Goal: Communication & Community: Answer question/provide support

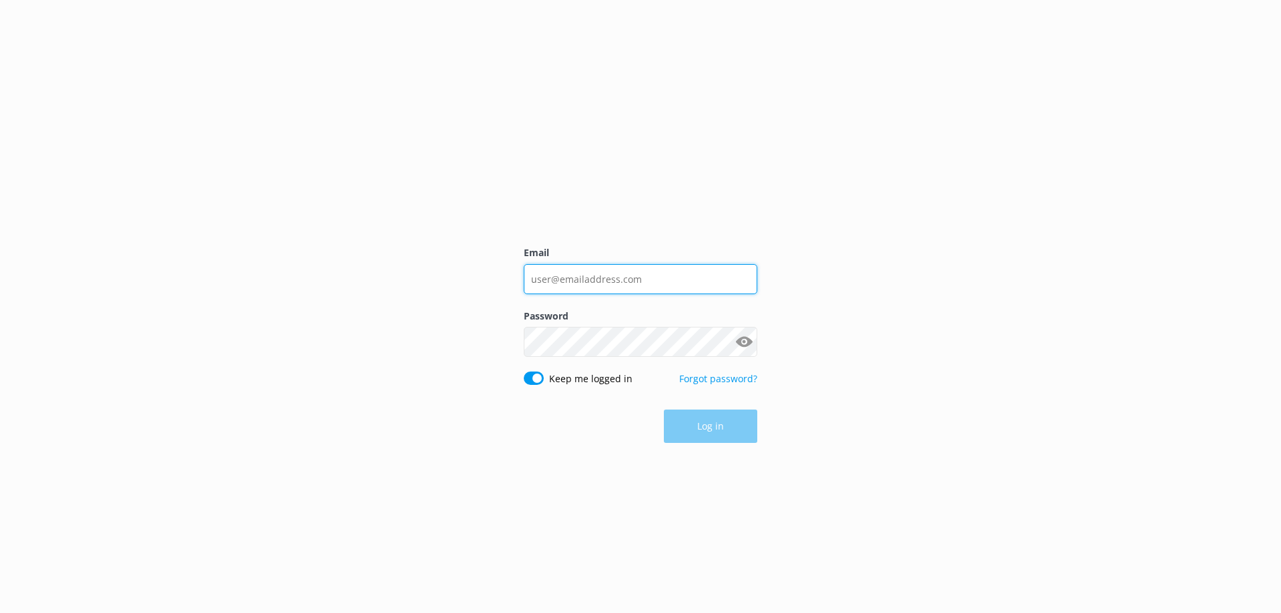
type input "[EMAIL_ADDRESS][DOMAIN_NAME]"
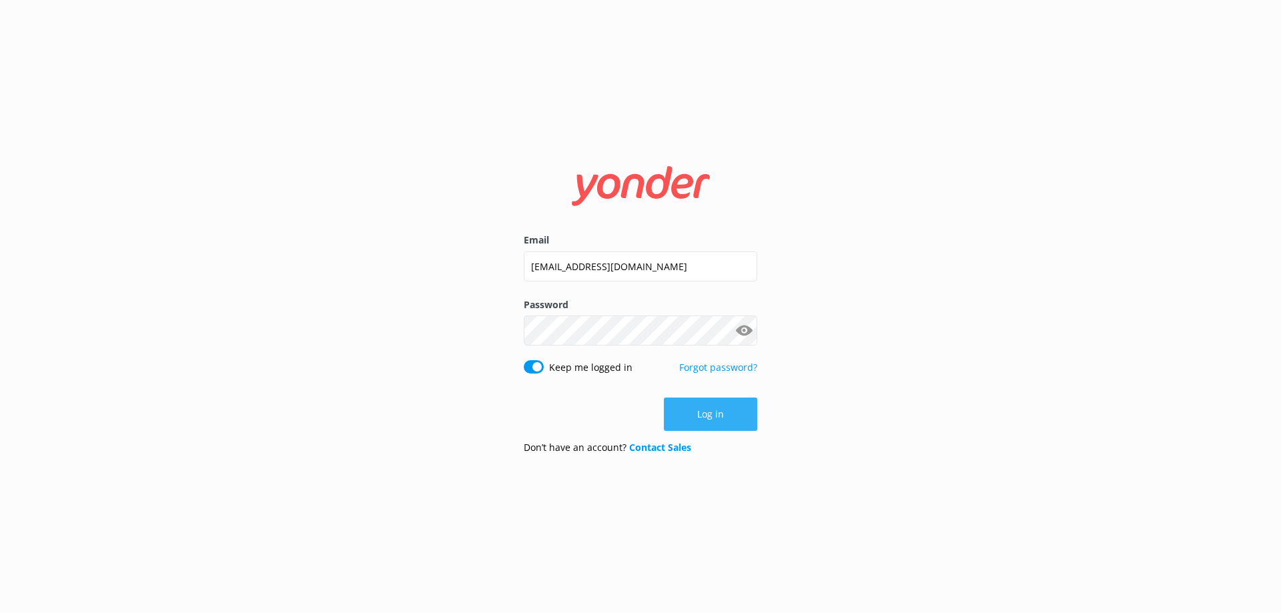
click at [709, 414] on button "Log in" at bounding box center [710, 414] width 93 height 33
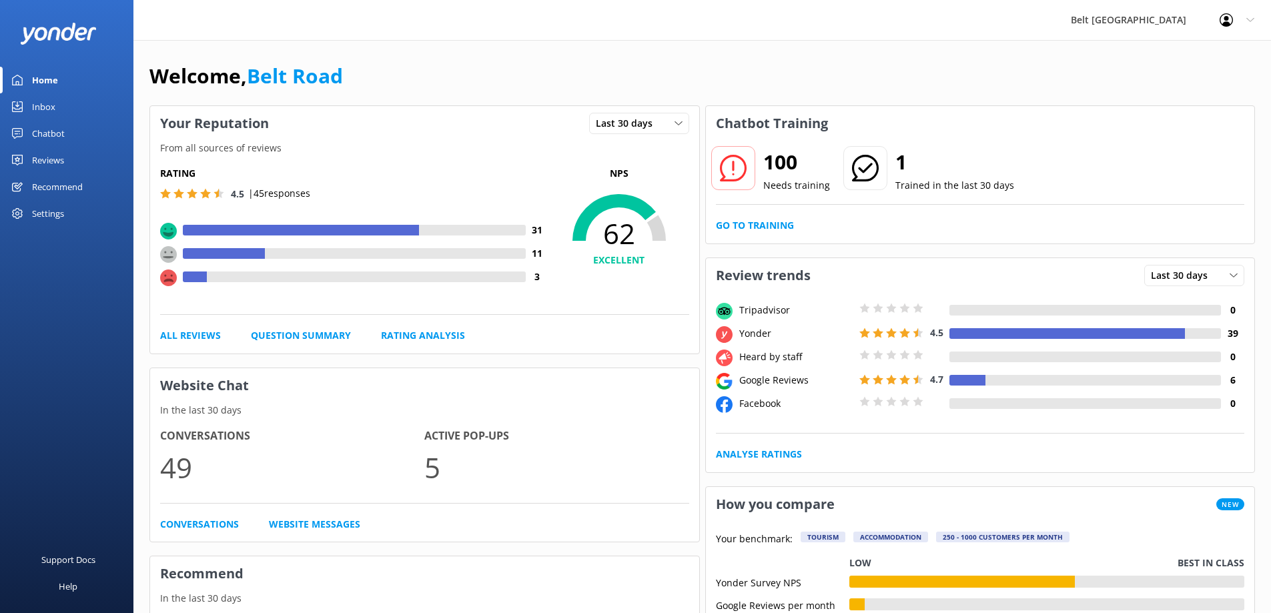
click at [725, 356] on use at bounding box center [724, 358] width 17 height 17
click at [40, 160] on div "Reviews" at bounding box center [48, 160] width 32 height 27
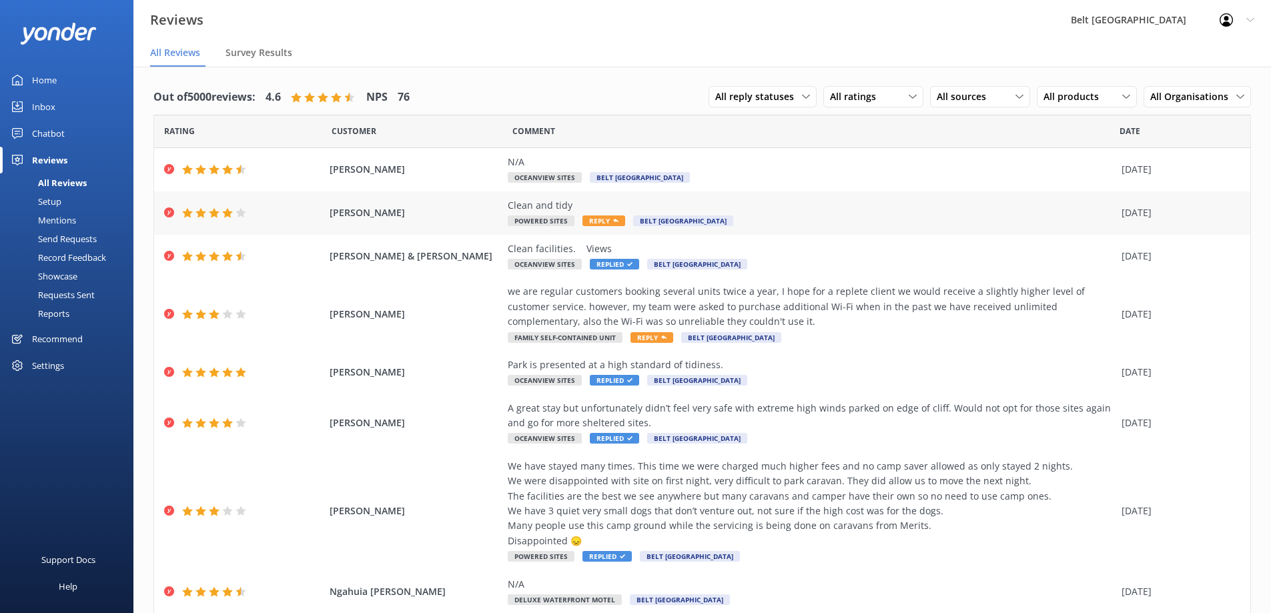
click at [598, 223] on span "Reply" at bounding box center [603, 220] width 43 height 11
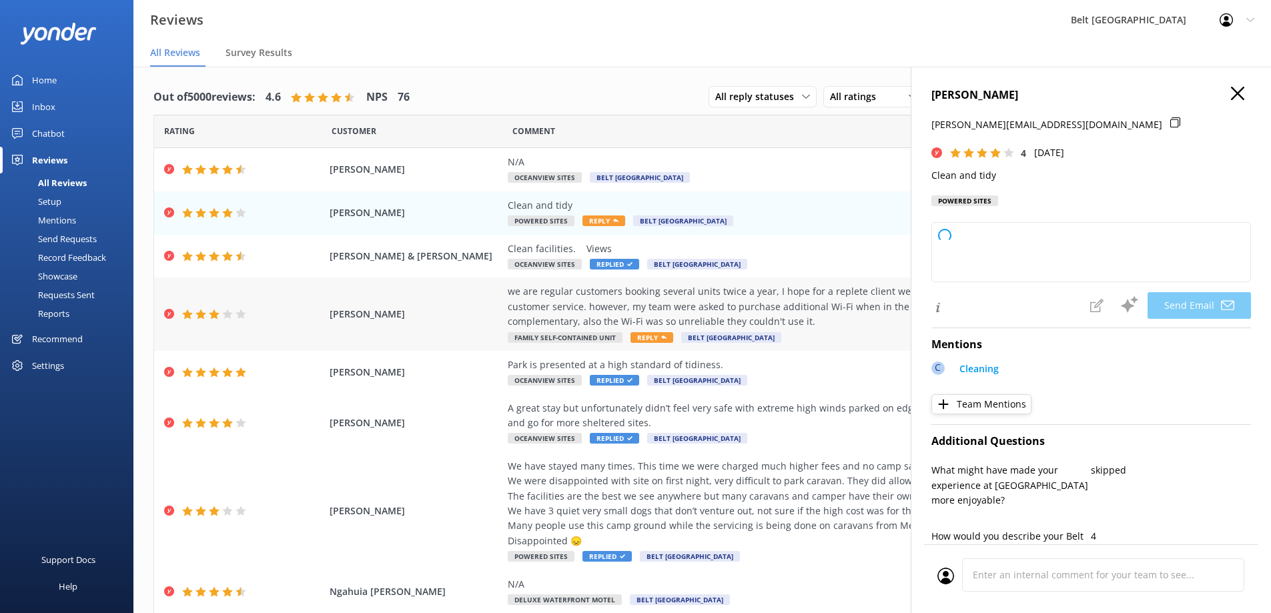
type textarea "Thank you for your feedback, Eric! We're glad you found everything clean and ti…"
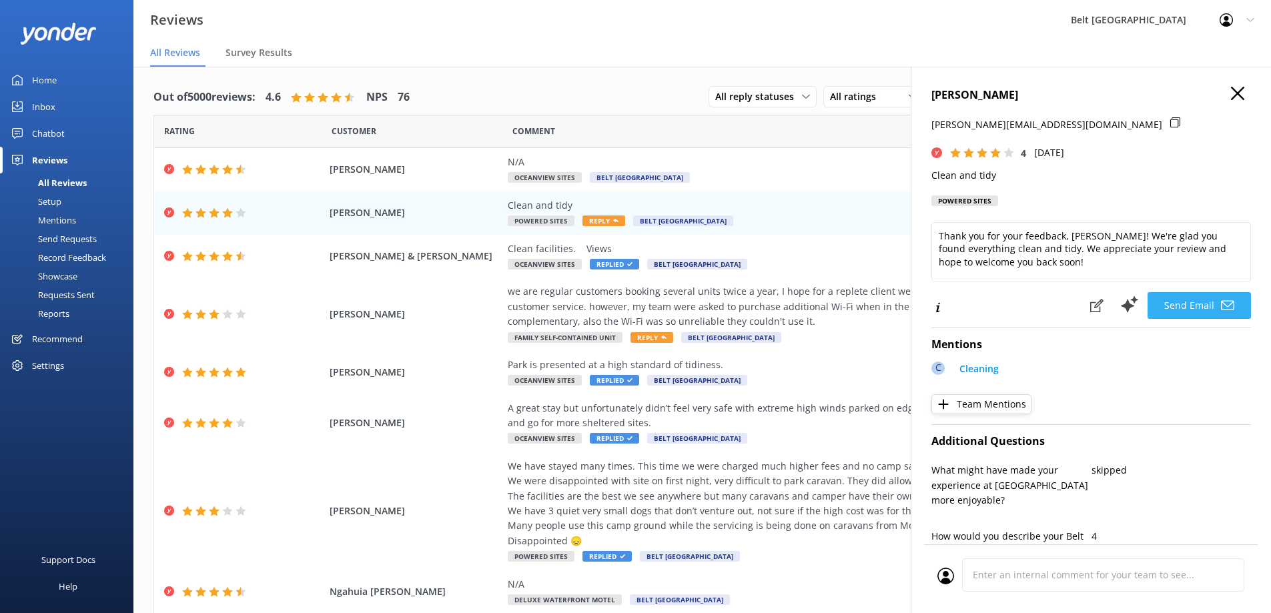
click at [1186, 309] on button "Send Email" at bounding box center [1199, 305] width 103 height 27
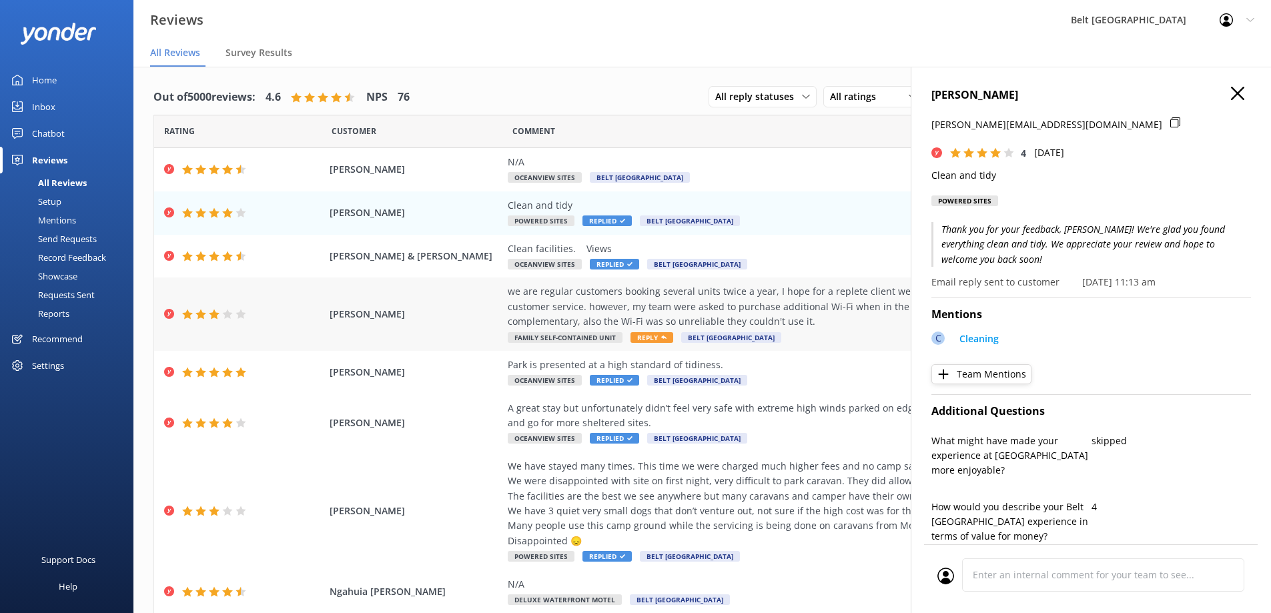
click at [644, 340] on span "Reply" at bounding box center [651, 337] width 43 height 11
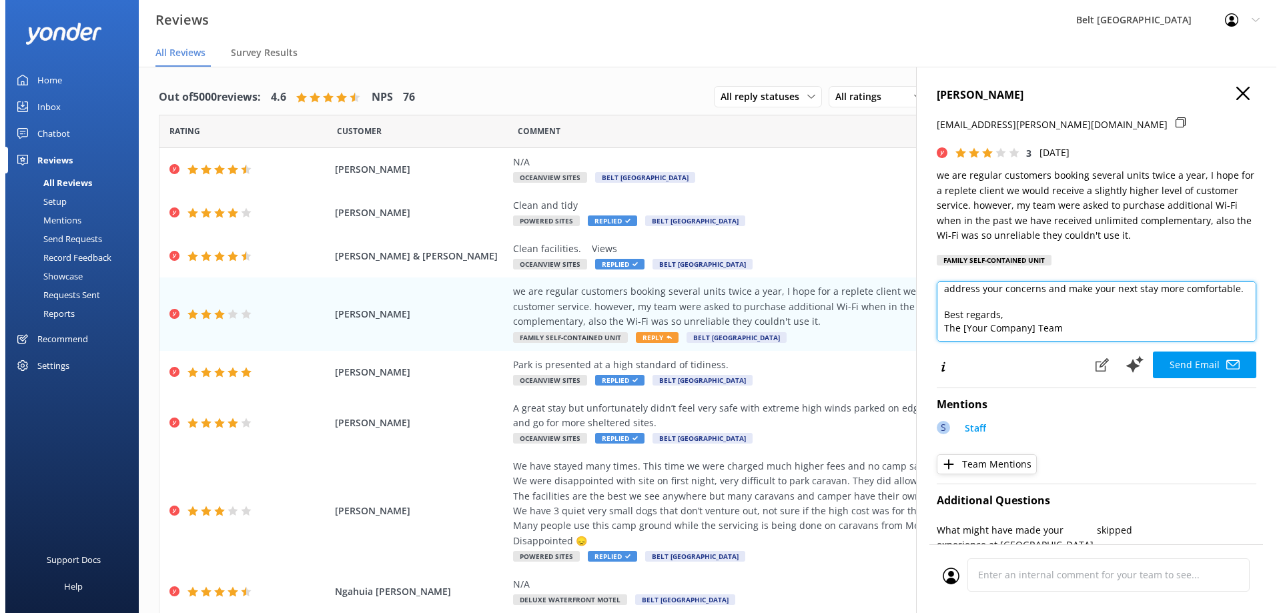
scroll to position [125, 0]
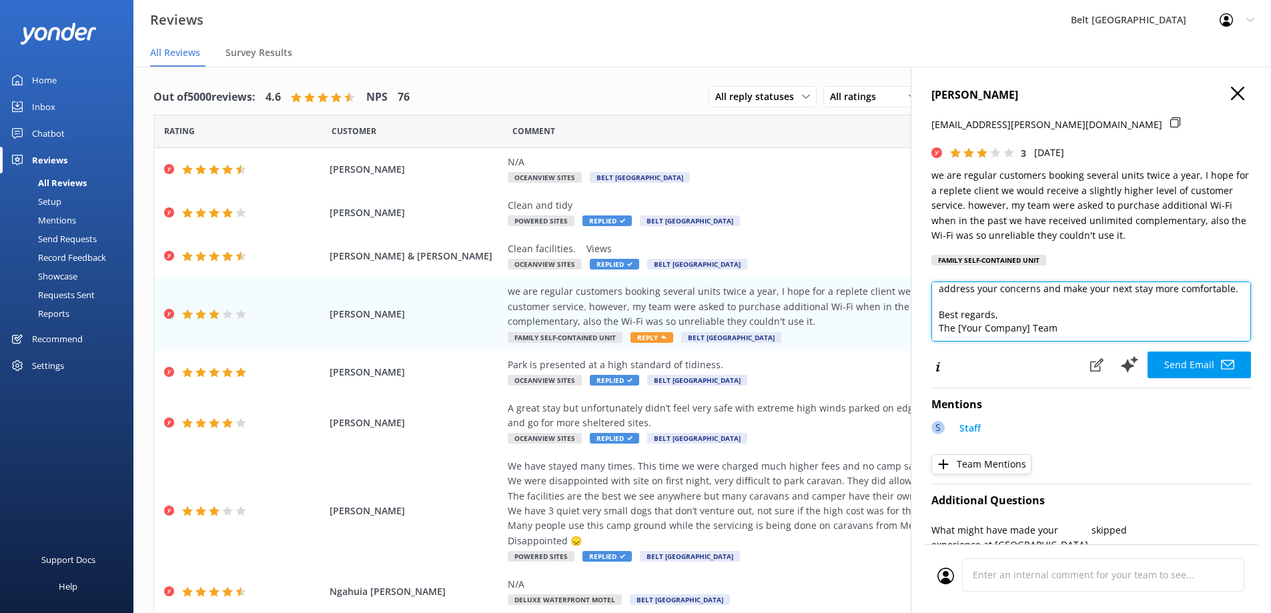
drag, startPoint x: 1056, startPoint y: 327, endPoint x: 937, endPoint y: 328, distance: 118.8
click at [937, 328] on textarea "Dear Niwa, Thank you for your continued loyalty and for sharing your feedback. …" at bounding box center [1091, 312] width 320 height 60
type textarea "Dear Niwa, Thank you for your continued loyalty and for sharing your feedback. …"
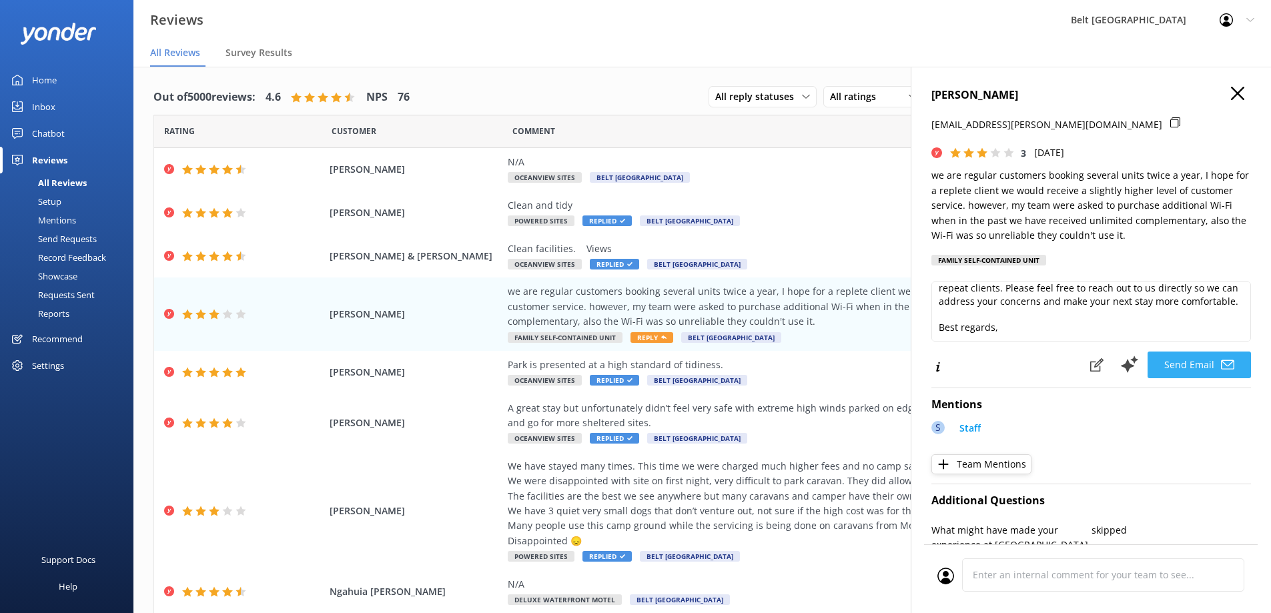
click at [1192, 370] on button "Send Email" at bounding box center [1199, 365] width 103 height 27
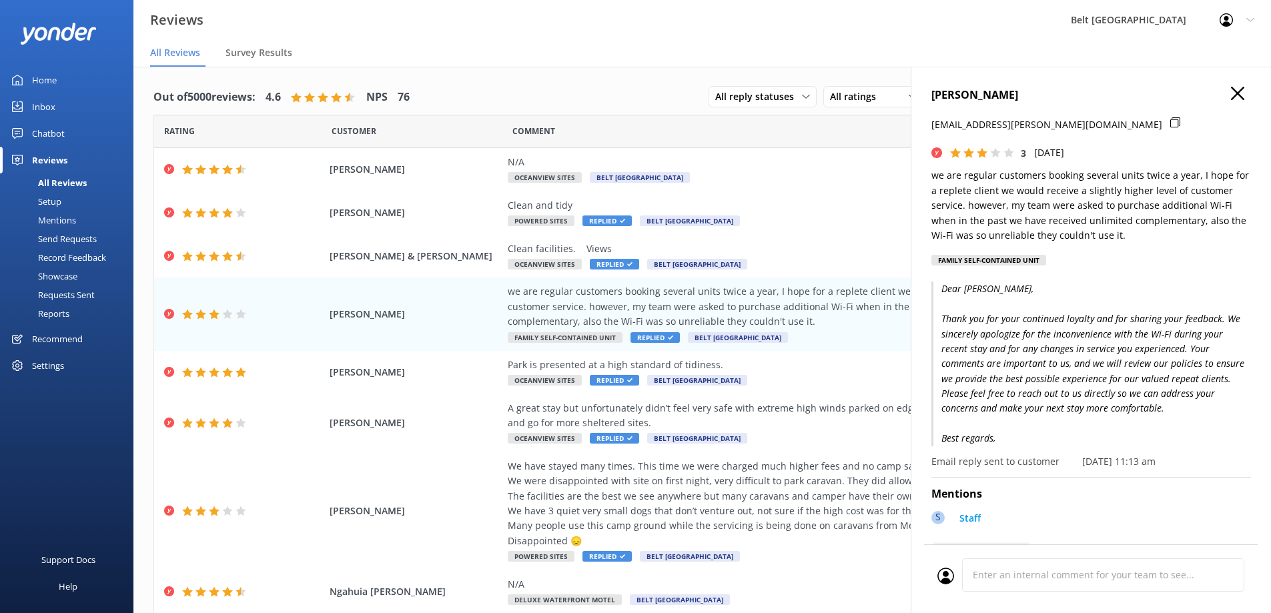
click at [44, 105] on div "Inbox" at bounding box center [43, 106] width 23 height 27
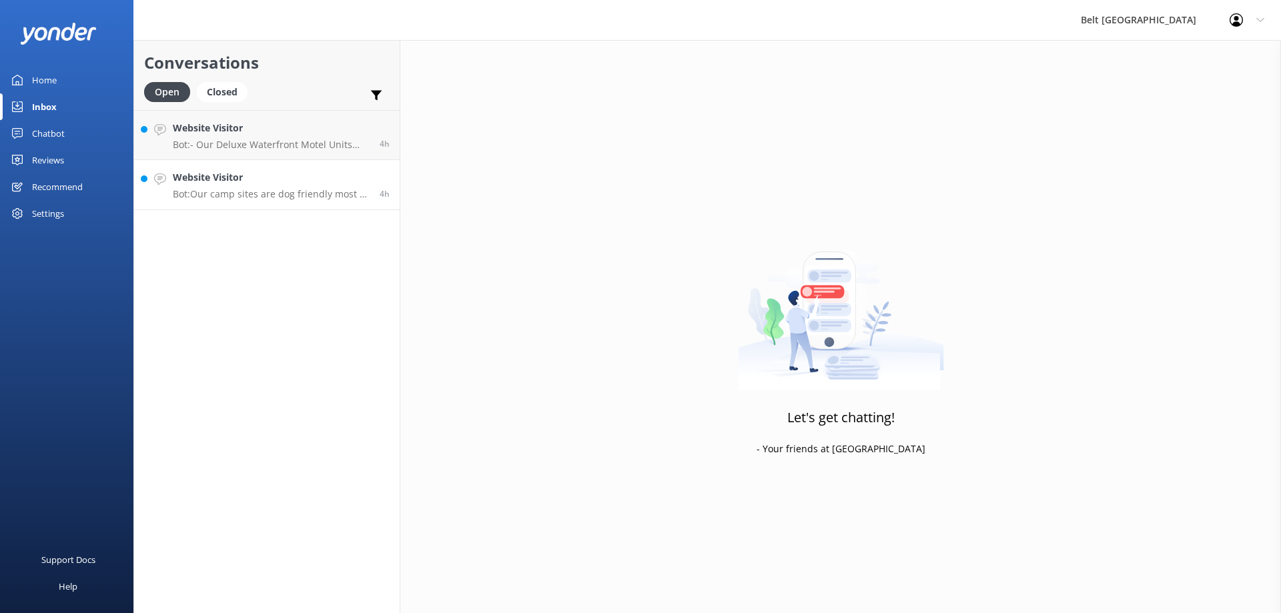
click at [226, 187] on div "Website Visitor Bot: Our camp sites are dog friendly most of the year. You can …" at bounding box center [271, 184] width 197 height 29
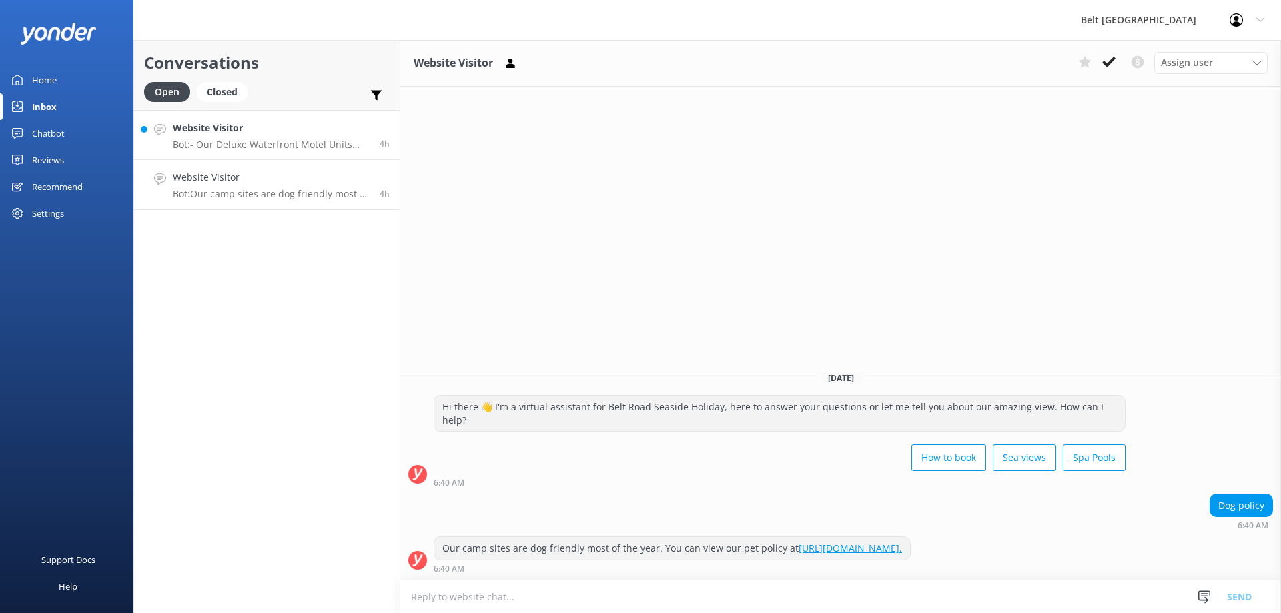
click at [236, 143] on p "Bot: - Our Deluxe Waterfront Motel Units can sleep a maximum of 3 people per un…" at bounding box center [271, 145] width 197 height 12
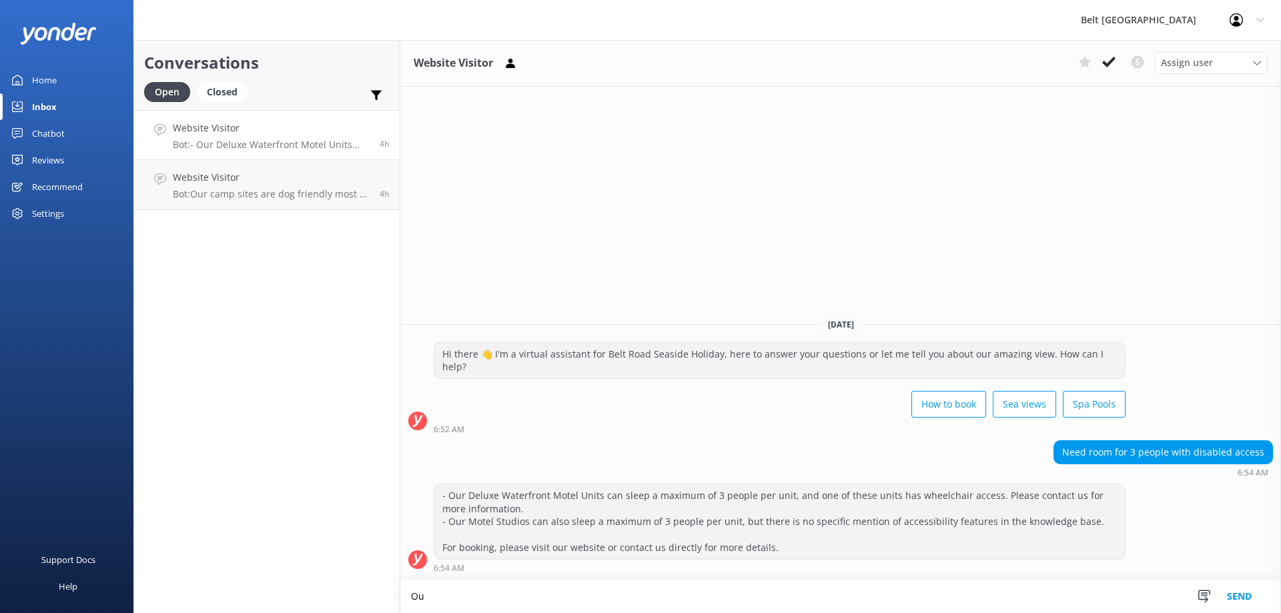
type textarea "O"
type textarea "Please give us a ring to organised a booking in a disabled"
click at [44, 104] on div "Inbox" at bounding box center [44, 106] width 25 height 27
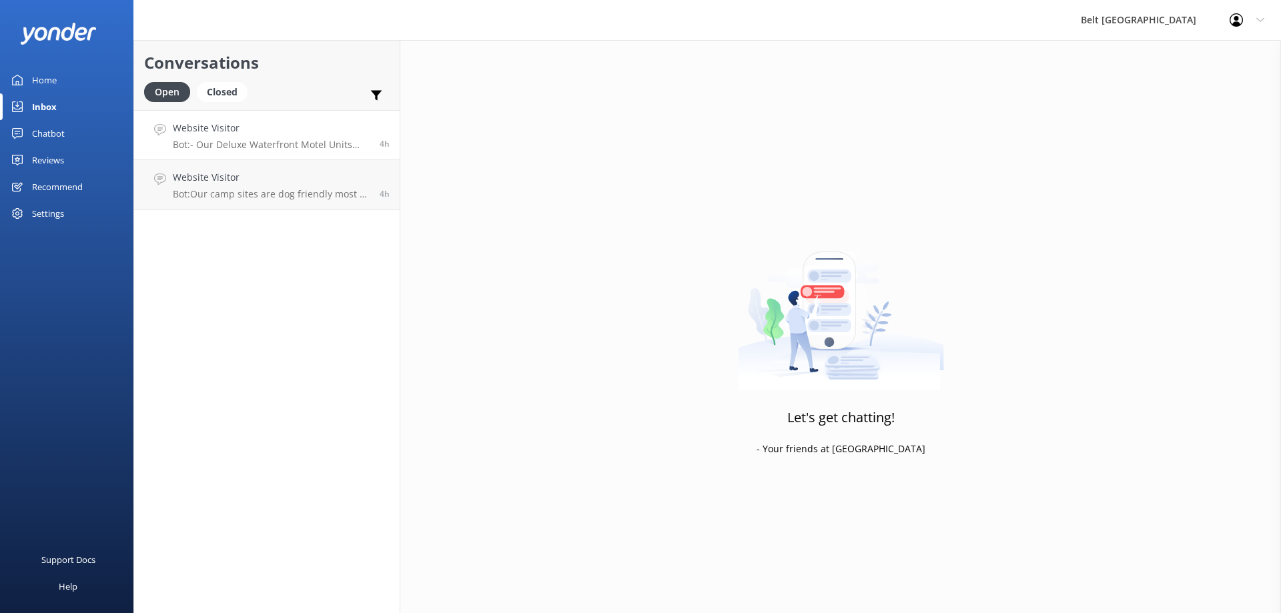
click at [250, 134] on h4 "Website Visitor" at bounding box center [271, 128] width 197 height 15
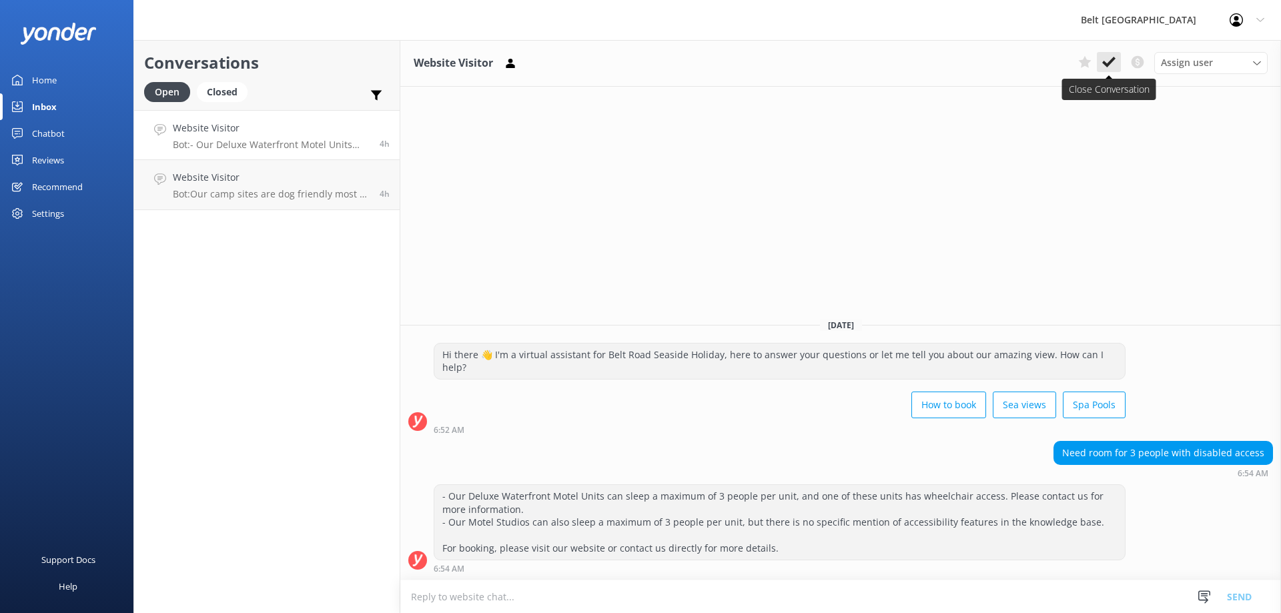
click at [1106, 65] on use at bounding box center [1108, 62] width 13 height 11
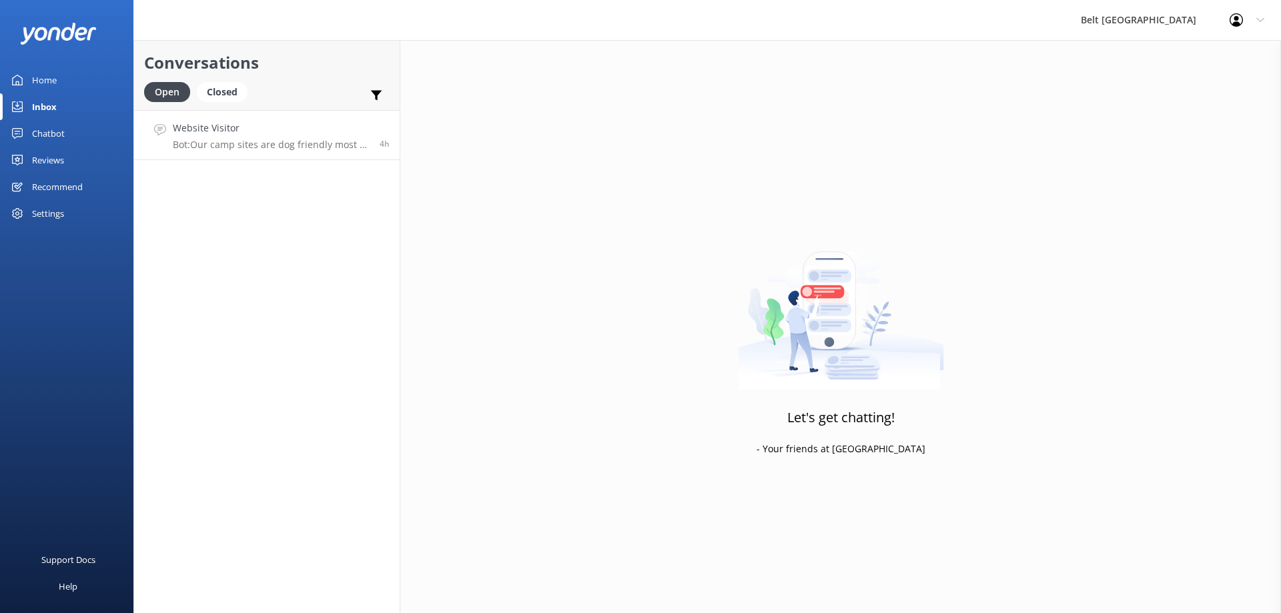
click at [230, 143] on p "Bot: Our camp sites are dog friendly most of the year. You can view our pet pol…" at bounding box center [271, 145] width 197 height 12
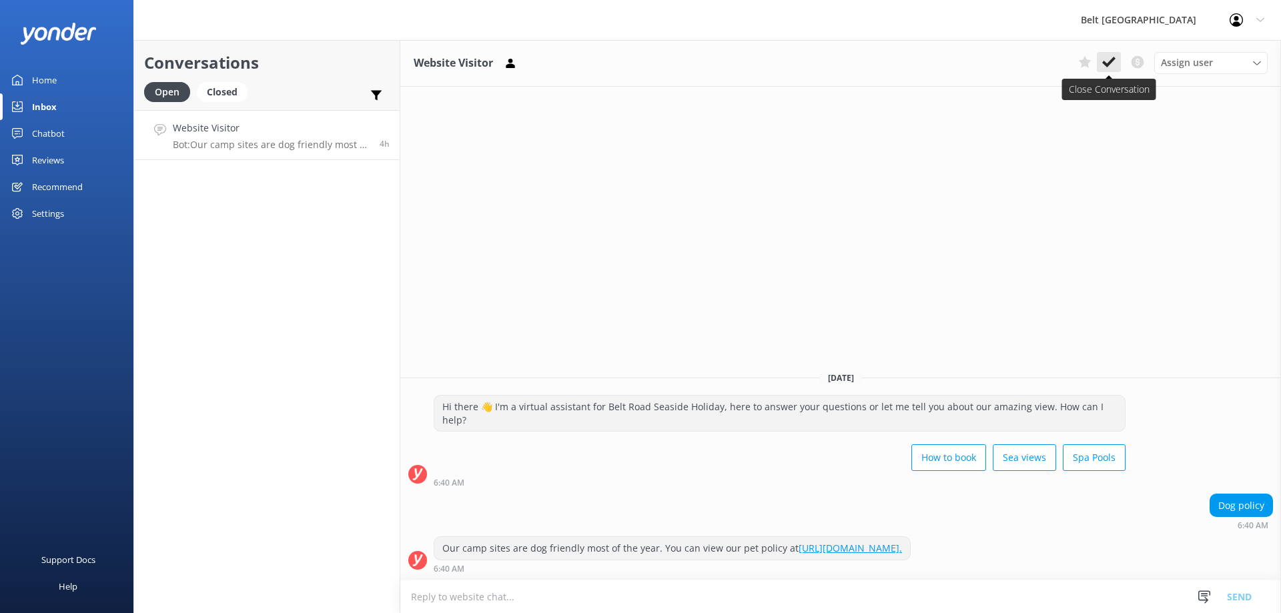
click at [1100, 62] on button at bounding box center [1109, 62] width 24 height 20
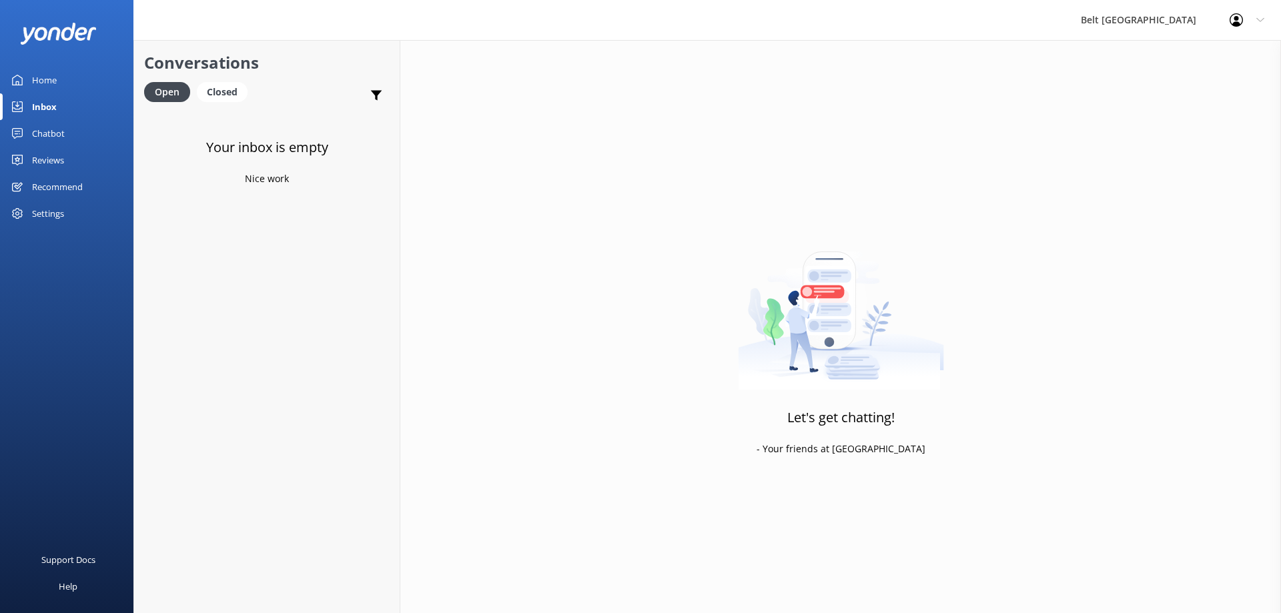
click at [33, 103] on div "Inbox" at bounding box center [44, 106] width 25 height 27
click at [53, 159] on div "Reviews" at bounding box center [48, 160] width 32 height 27
